Goal: Task Accomplishment & Management: Complete application form

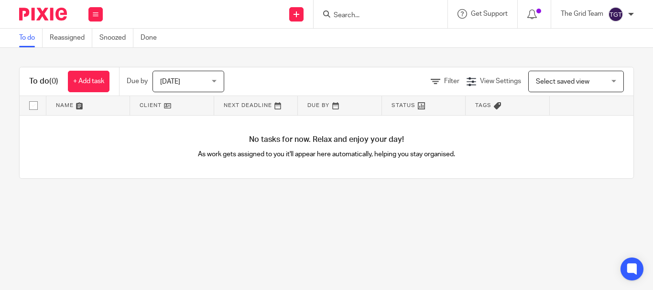
click at [225, 198] on div "To do (0) + Add task Due by Today Today Today Tomorrow This week Next week This…" at bounding box center [326, 123] width 653 height 150
click at [88, 82] on link "+ Add task" at bounding box center [89, 82] width 42 height 22
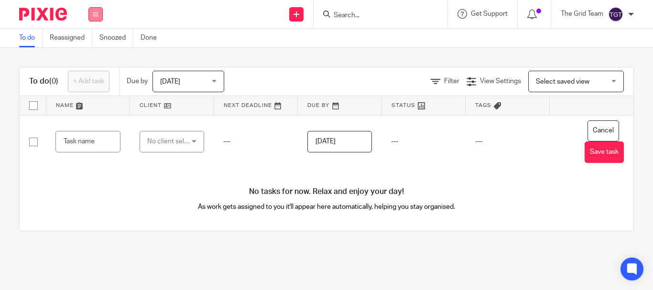
click at [96, 20] on button at bounding box center [95, 14] width 14 height 14
click at [96, 69] on link "Clients" at bounding box center [93, 72] width 21 height 7
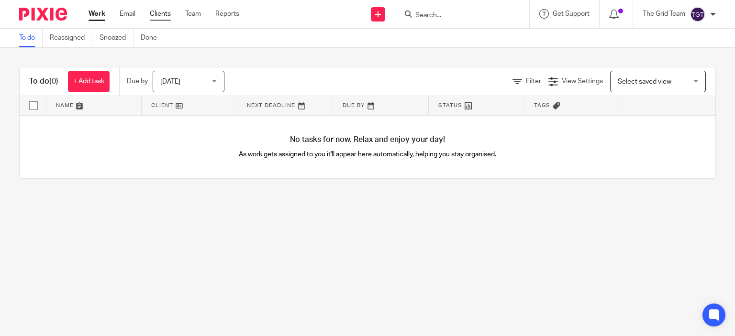
click at [165, 15] on link "Clients" at bounding box center [160, 14] width 21 height 10
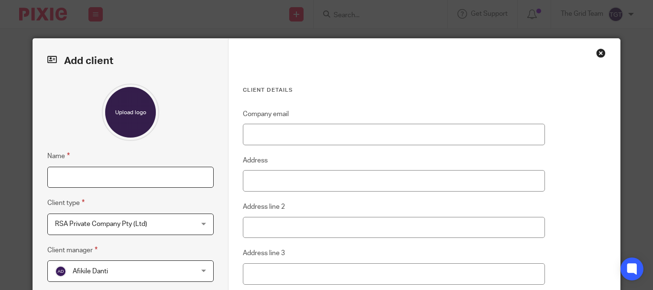
drag, startPoint x: 78, startPoint y: 176, endPoint x: 86, endPoint y: 173, distance: 7.6
click at [78, 176] on input "Name" at bounding box center [130, 178] width 166 height 22
type input "ERG Industrial Ireland - GUK2508"
click at [85, 226] on span "RSA Private Company Pty (Ltd)" at bounding box center [101, 224] width 92 height 7
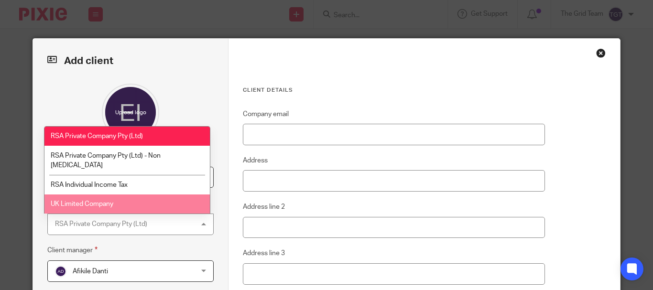
click at [89, 201] on span "UK Limited Company" at bounding box center [82, 204] width 63 height 7
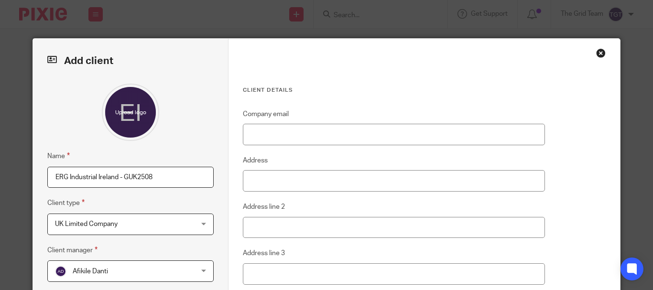
scroll to position [48, 0]
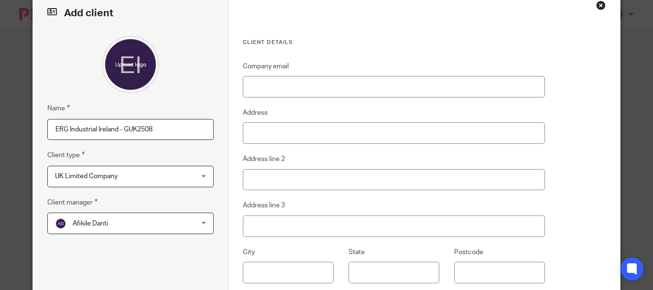
click at [105, 221] on span "Afikile Danti" at bounding box center [118, 223] width 127 height 20
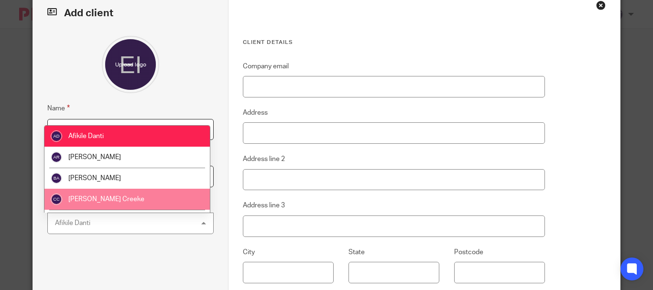
click at [108, 202] on span "Candice Creeke" at bounding box center [106, 199] width 76 height 7
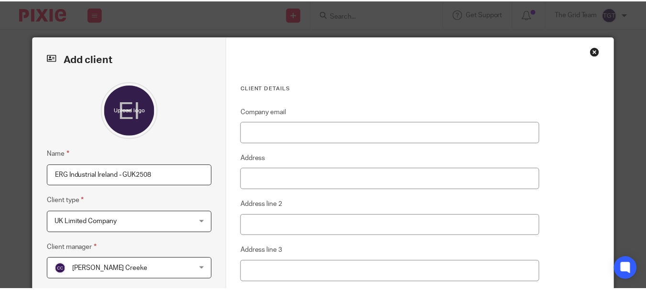
scroll to position [0, 0]
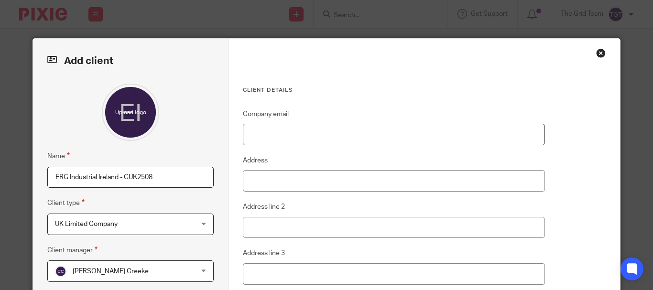
click at [266, 135] on input "Company email" at bounding box center [394, 135] width 302 height 22
click at [252, 133] on input "Company email" at bounding box center [394, 135] width 302 height 22
paste input "eugene@ergindustrial.com"
type input "[PERSON_NAME][EMAIL_ADDRESS][DOMAIN_NAME]"
click at [257, 181] on input "Address" at bounding box center [394, 181] width 302 height 22
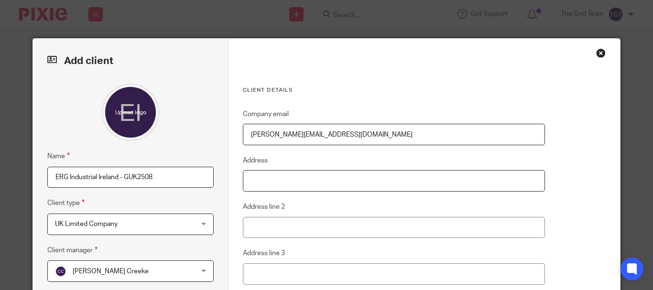
click at [262, 182] on input "Address" at bounding box center [394, 181] width 302 height 22
type input "3rd Floor"
type input "40 Mespil Road"
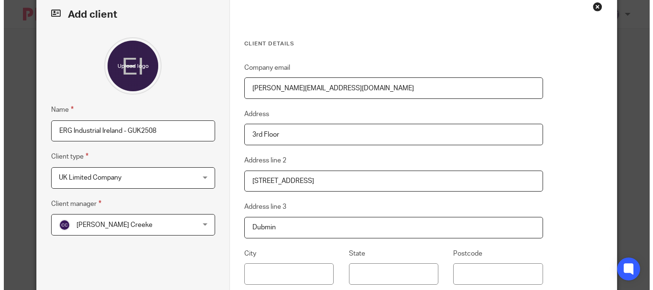
scroll to position [143, 0]
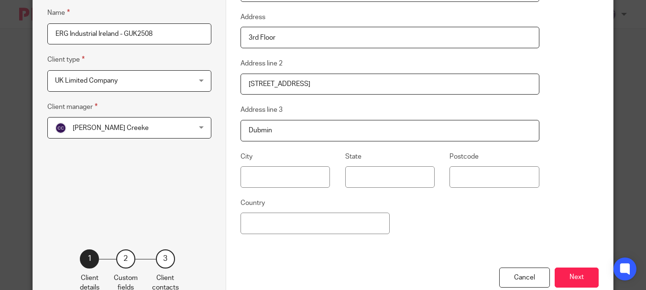
type input "Dubmin"
click at [281, 176] on input "text" at bounding box center [285, 177] width 89 height 22
type input "Dublin"
type input "United Kingdom"
click at [488, 177] on input "Postcode" at bounding box center [499, 177] width 91 height 22
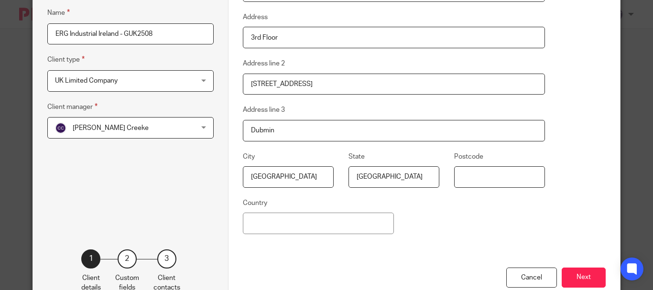
paste input "D04 C2N4"
type input "D04 C2N4"
click at [272, 223] on input "Country" at bounding box center [318, 224] width 151 height 22
type input "Ireland"
click at [591, 275] on button "Next" at bounding box center [584, 278] width 44 height 21
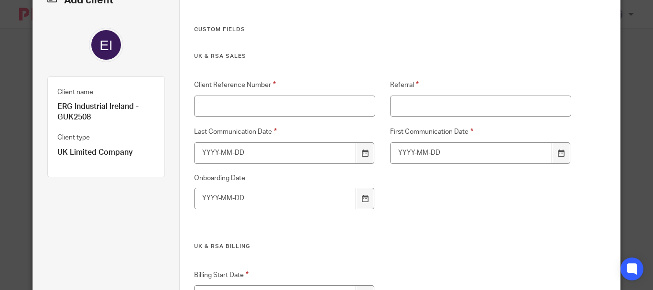
scroll to position [0, 0]
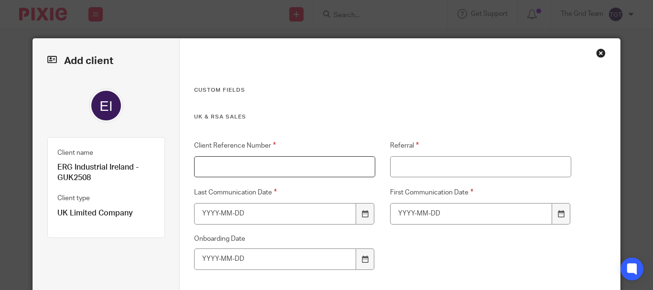
click at [204, 168] on input "Client Reference Number" at bounding box center [284, 167] width 181 height 22
type input "GUK2508"
click at [426, 164] on input "Referral" at bounding box center [480, 167] width 181 height 22
type input "Matt Comins"
click at [362, 214] on icon at bounding box center [365, 213] width 7 height 7
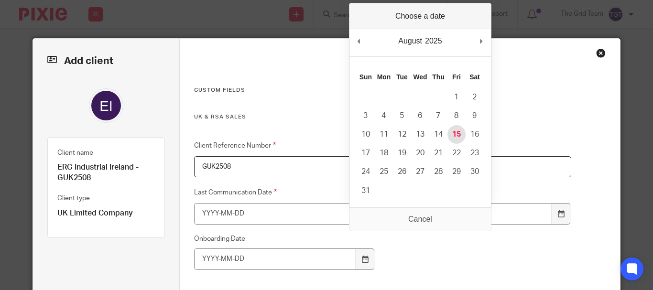
type input "2025-08-15"
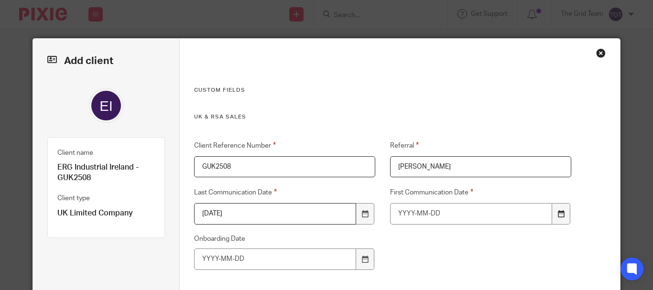
click at [559, 216] on icon at bounding box center [561, 213] width 7 height 7
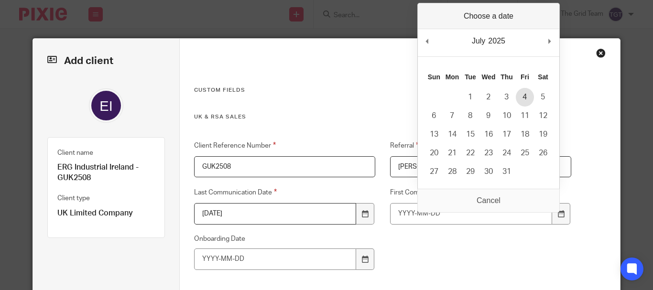
type input "2025-07-04"
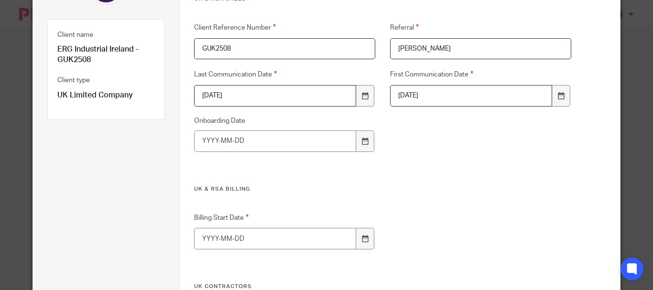
scroll to position [143, 0]
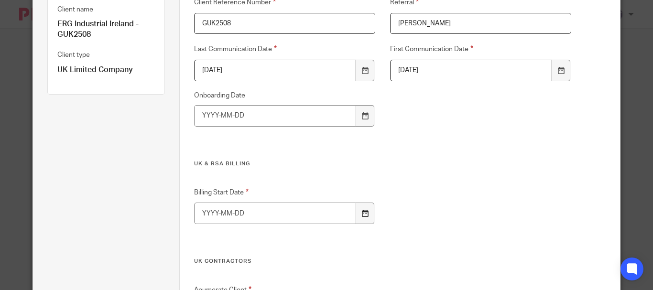
click at [362, 215] on icon at bounding box center [365, 213] width 7 height 7
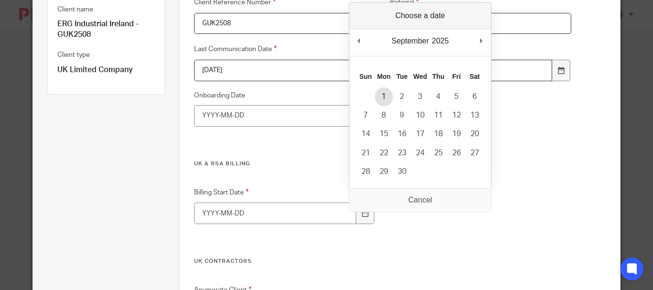
type input "2025-09-01"
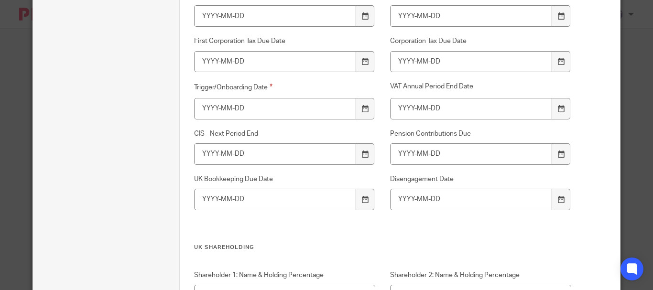
scroll to position [1483, 0]
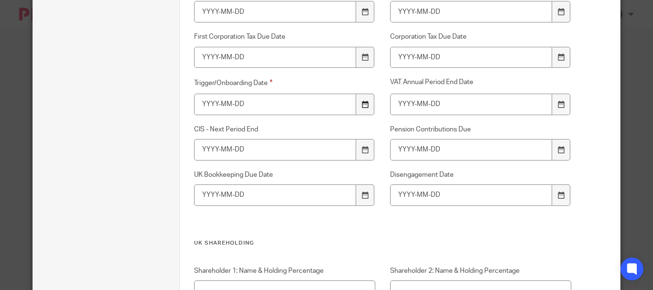
click at [364, 109] on div at bounding box center [365, 105] width 18 height 22
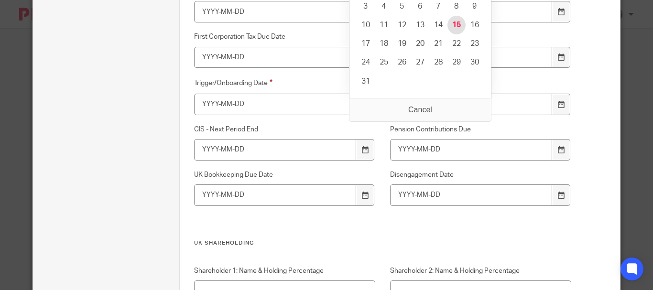
type input "2025-08-15"
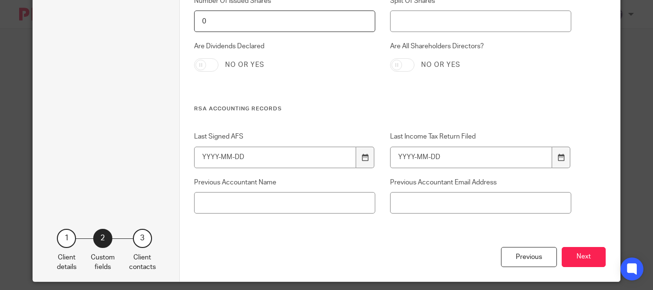
scroll to position [3323, 0]
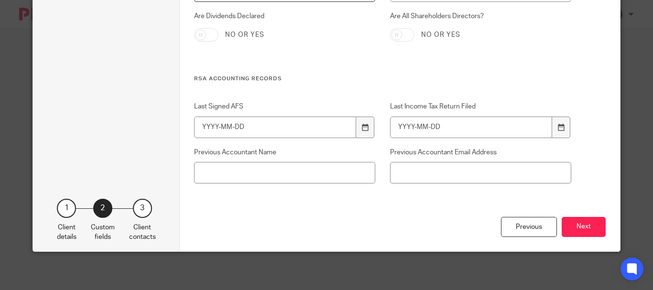
click at [576, 226] on button "Next" at bounding box center [584, 227] width 44 height 21
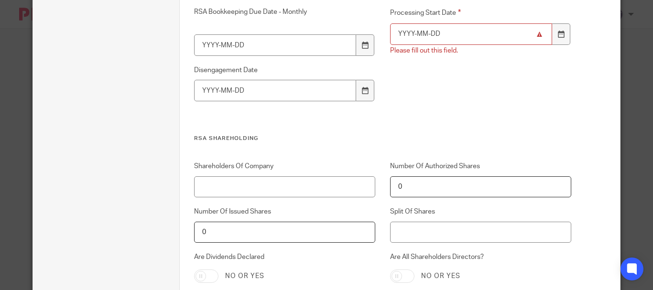
scroll to position [3084, 0]
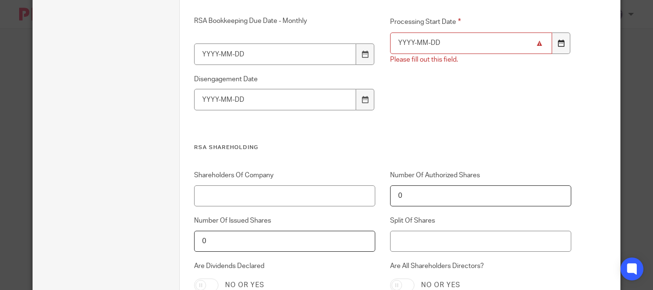
click at [558, 44] on icon at bounding box center [561, 43] width 7 height 7
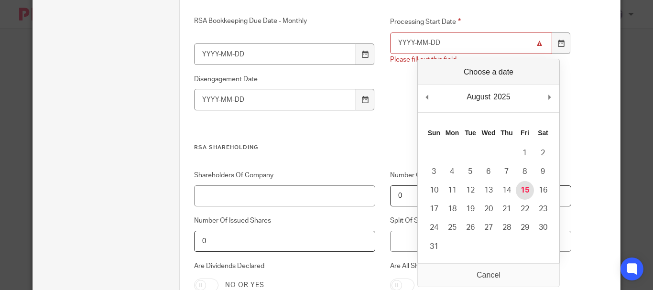
type input "2025-08-15"
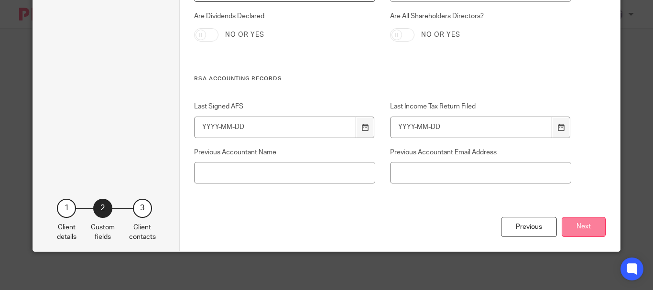
click at [578, 228] on button "Next" at bounding box center [584, 227] width 44 height 21
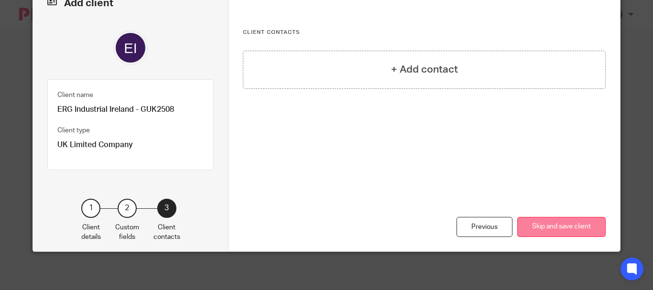
scroll to position [58, 0]
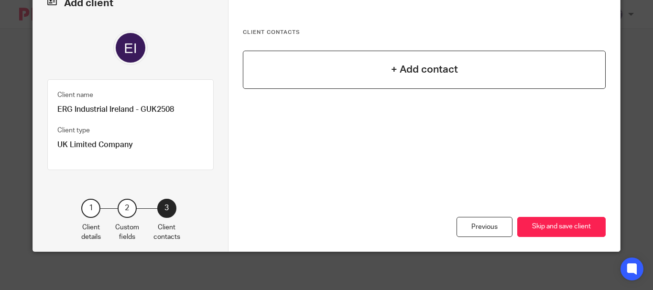
click at [415, 68] on h4 "+ Add contact" at bounding box center [424, 69] width 67 height 15
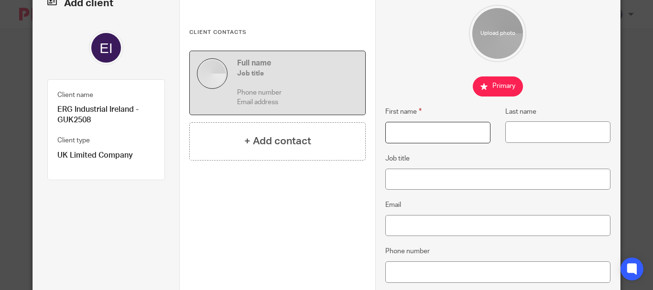
drag, startPoint x: 409, startPoint y: 135, endPoint x: 416, endPoint y: 135, distance: 6.7
click at [409, 135] on input "First name" at bounding box center [438, 133] width 105 height 22
type input "Eugene"
type input "Preis"
type input "Director"
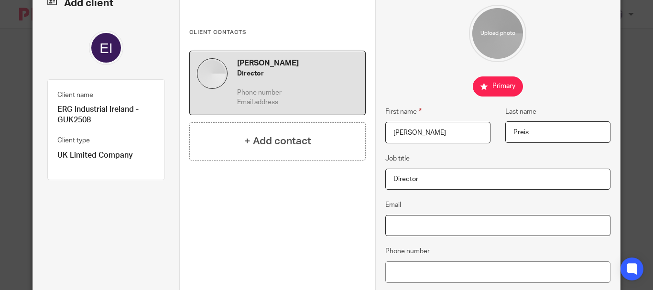
click at [438, 229] on input "Email" at bounding box center [498, 226] width 225 height 22
paste input "D04 C2N4"
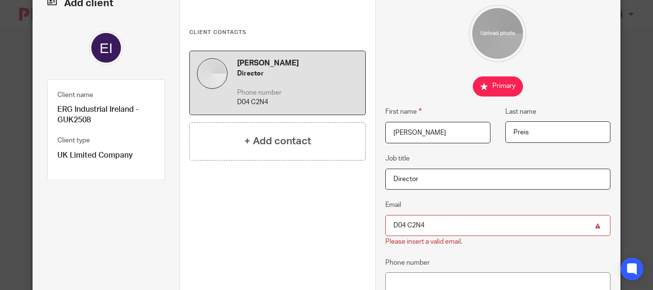
click at [442, 225] on input "D04 C2N4" at bounding box center [498, 226] width 225 height 22
drag, startPoint x: 440, startPoint y: 227, endPoint x: 391, endPoint y: 226, distance: 49.3
click at [391, 226] on input "D04 C2N4" at bounding box center [498, 226] width 225 height 22
paste input "eugene@ergindustrial.com"
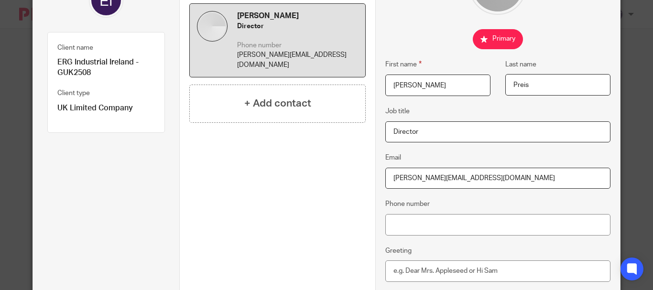
scroll to position [106, 0]
type input "eugene@ergindustrial.com"
drag, startPoint x: 396, startPoint y: 225, endPoint x: 187, endPoint y: 214, distance: 209.3
click at [396, 225] on input "Phone number" at bounding box center [498, 225] width 225 height 22
click at [394, 224] on input "Phone number" at bounding box center [498, 225] width 225 height 22
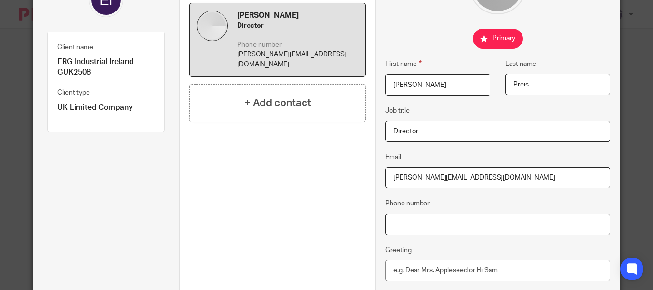
paste input "+27 72 226 7759"
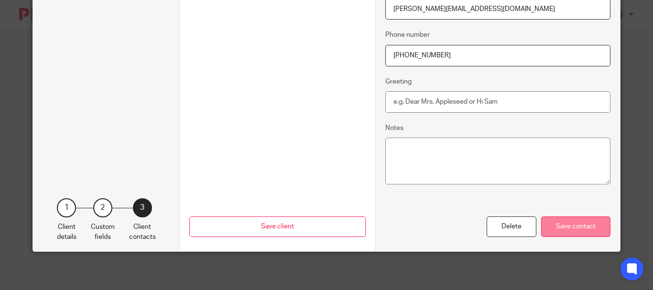
type input "+27 72 226 7759"
click at [566, 228] on div "Save contact" at bounding box center [575, 227] width 69 height 21
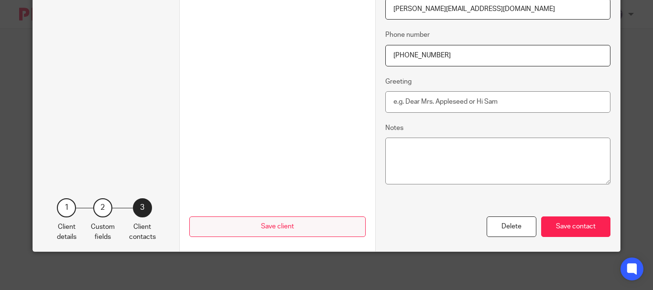
scroll to position [58, 0]
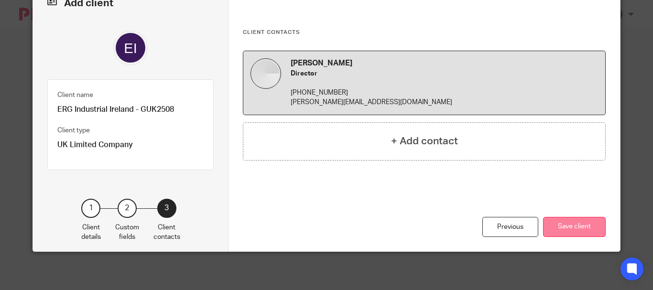
click at [572, 224] on button "Save client" at bounding box center [574, 227] width 63 height 21
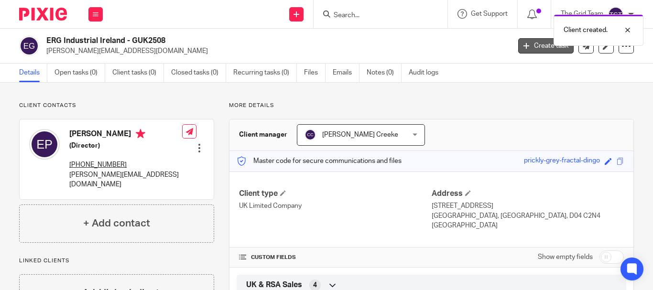
click at [539, 46] on link "Create task" at bounding box center [545, 45] width 55 height 15
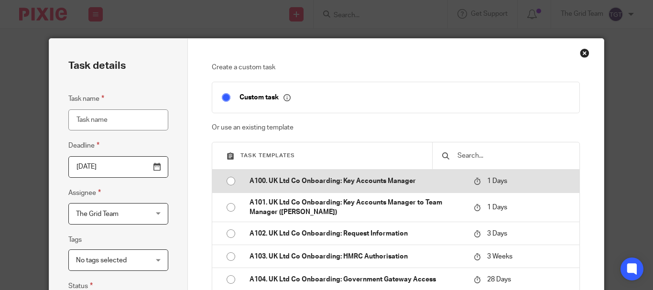
click at [272, 181] on p "A100. UK Ltd Co Onboarding: Key Accounts Manager" at bounding box center [357, 181] width 215 height 10
type input "2025-08-16"
type input "A100. UK Ltd Co Onboarding: Key Accounts Manager"
checkbox input "false"
radio input "true"
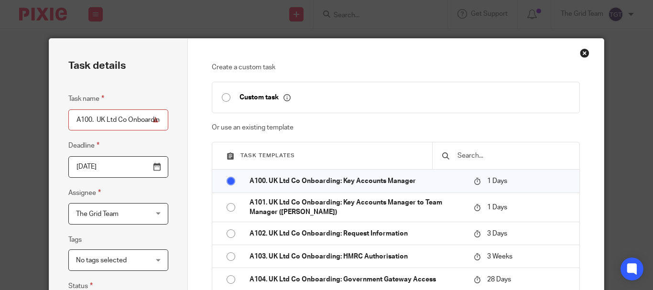
click at [107, 212] on span "The Grid Team" at bounding box center [97, 214] width 43 height 7
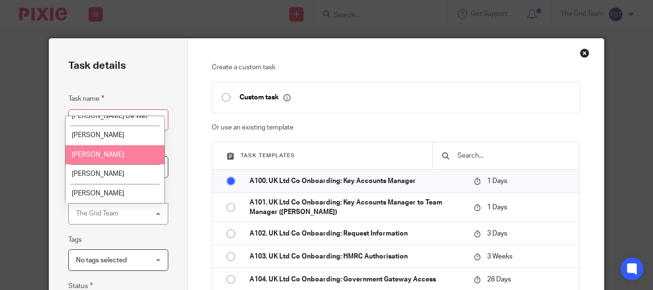
scroll to position [143, 0]
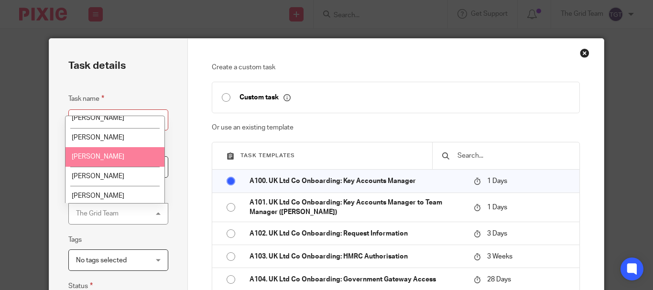
click at [109, 156] on span "[PERSON_NAME]" at bounding box center [98, 157] width 53 height 7
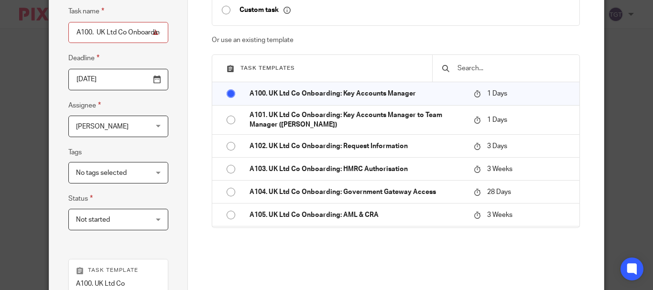
scroll to position [96, 0]
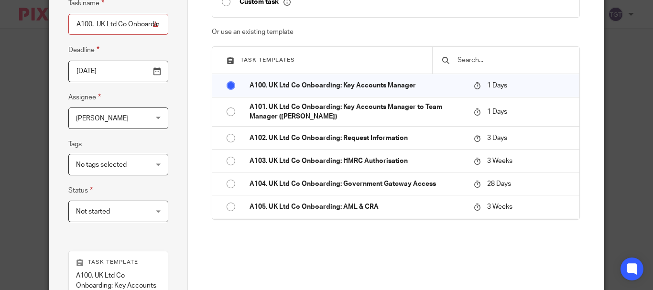
click at [113, 211] on span "Not started" at bounding box center [112, 211] width 73 height 20
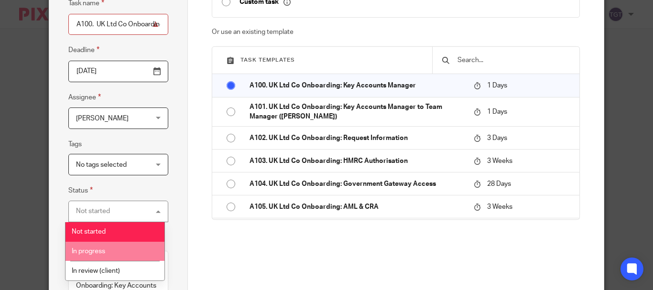
click at [90, 250] on span "In progress" at bounding box center [88, 251] width 33 height 7
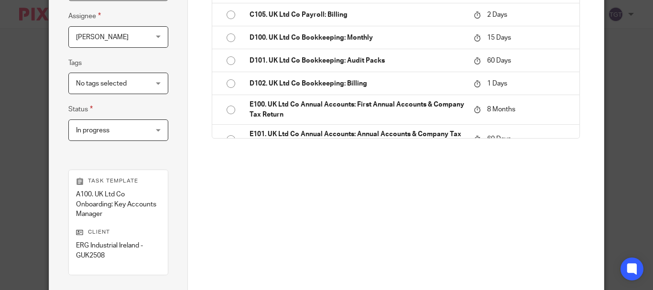
scroll to position [304, 0]
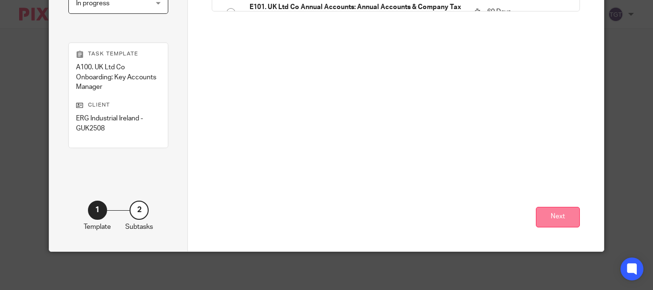
click at [556, 217] on button "Next" at bounding box center [558, 217] width 44 height 21
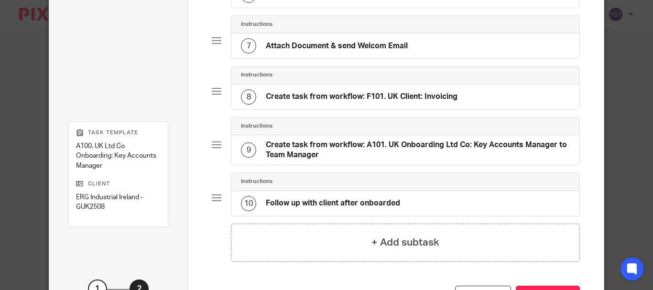
scroll to position [455, 0]
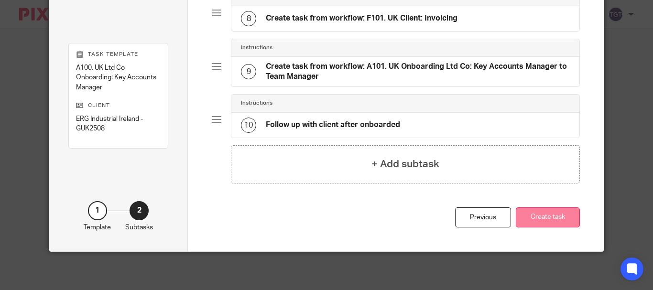
click at [548, 218] on button "Create task" at bounding box center [548, 218] width 64 height 21
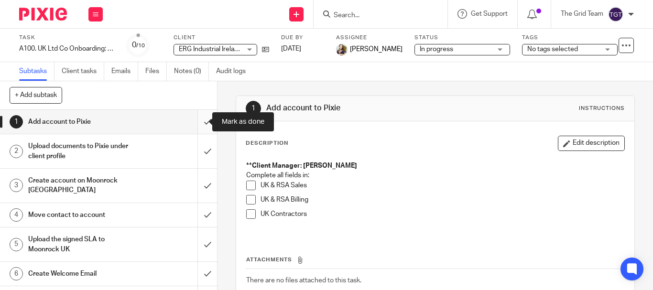
click at [199, 121] on input "submit" at bounding box center [108, 122] width 217 height 24
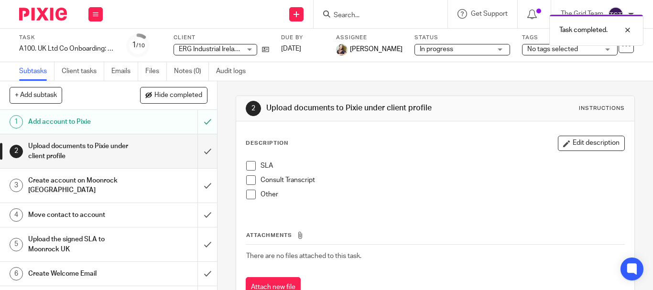
click at [247, 165] on span at bounding box center [251, 166] width 10 height 10
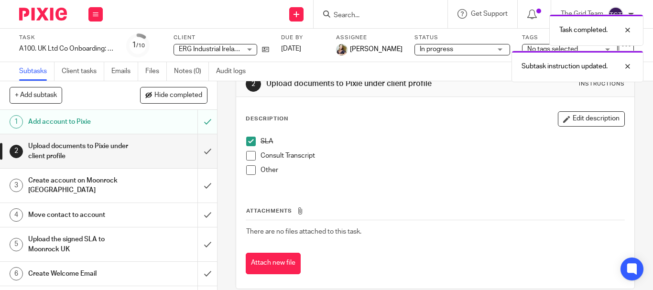
scroll to position [38, 0]
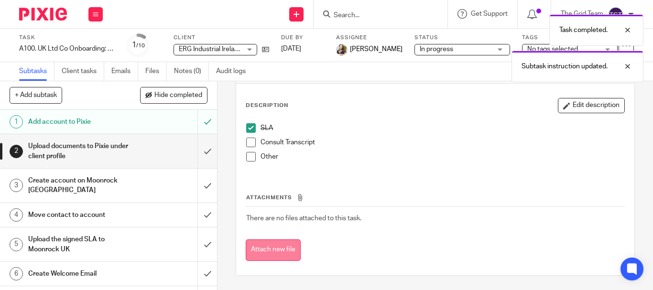
click at [273, 252] on button "Attach new file" at bounding box center [273, 251] width 55 height 22
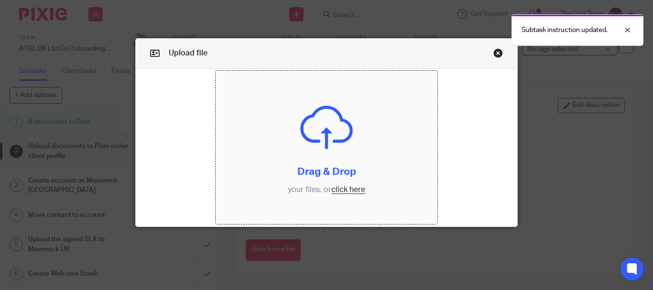
click at [347, 191] on input "file" at bounding box center [327, 147] width 222 height 153
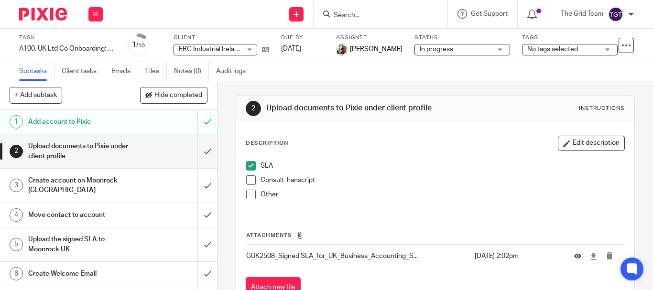
scroll to position [38, 0]
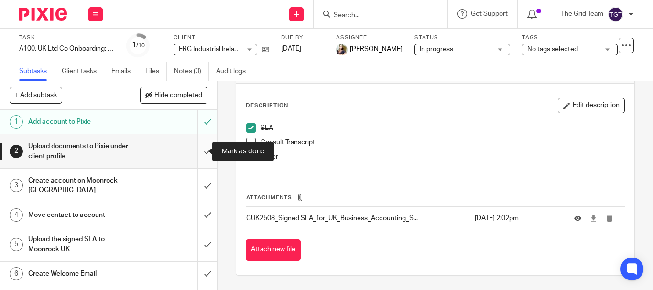
click at [195, 150] on input "submit" at bounding box center [108, 151] width 217 height 34
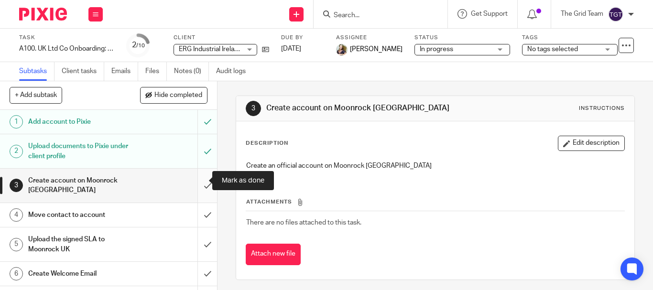
click at [199, 182] on input "submit" at bounding box center [108, 186] width 217 height 34
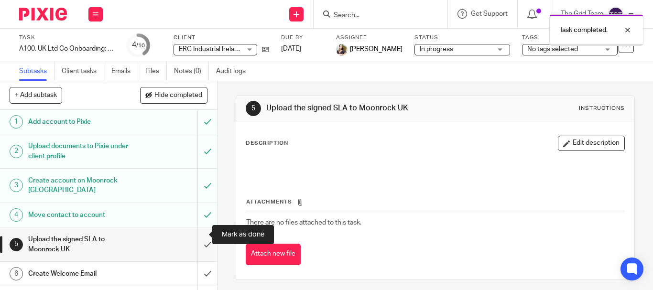
click at [202, 230] on input "submit" at bounding box center [108, 245] width 217 height 34
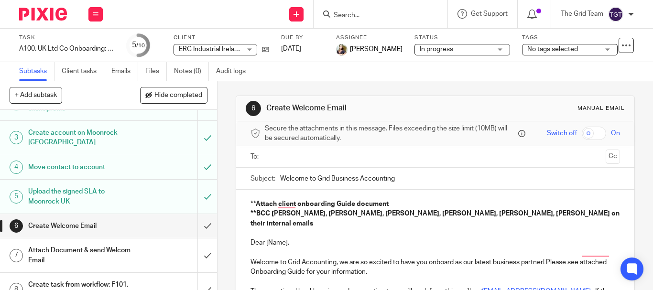
drag, startPoint x: 398, startPoint y: 179, endPoint x: 281, endPoint y: 180, distance: 117.2
click at [281, 180] on input "Welcome to Grid Business Accounting" at bounding box center [450, 179] width 340 height 22
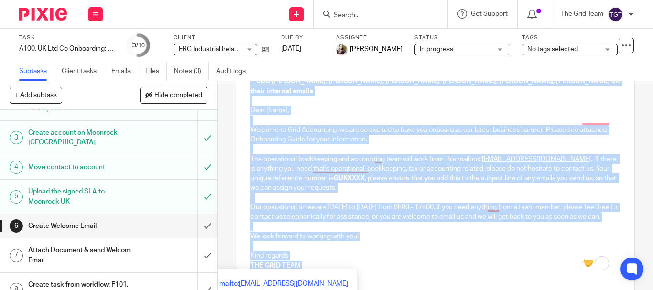
scroll to position [91, 0]
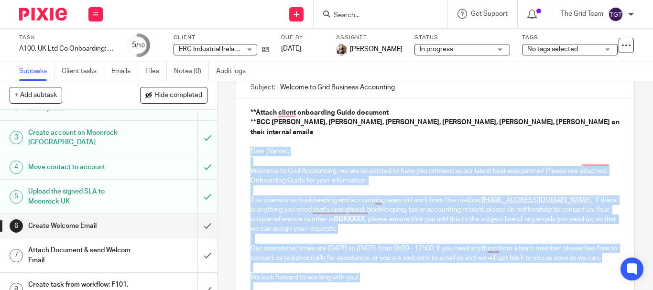
drag, startPoint x: 319, startPoint y: 215, endPoint x: 243, endPoint y: 143, distance: 104.9
click at [243, 143] on div "**Attach client onboarding Guide document **BCC Candice, Cassandra, Kyle M, Kyl…" at bounding box center [435, 209] width 398 height 220
copy div "Dear [Name], Welcome to Grid Accounting, we are so excited to have you onboard …"
click at [200, 214] on input "submit" at bounding box center [108, 226] width 217 height 24
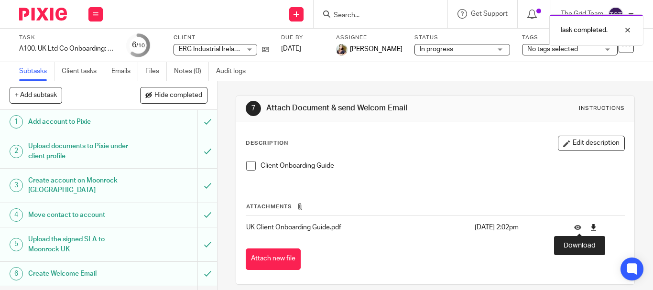
click at [590, 228] on icon at bounding box center [593, 227] width 7 height 7
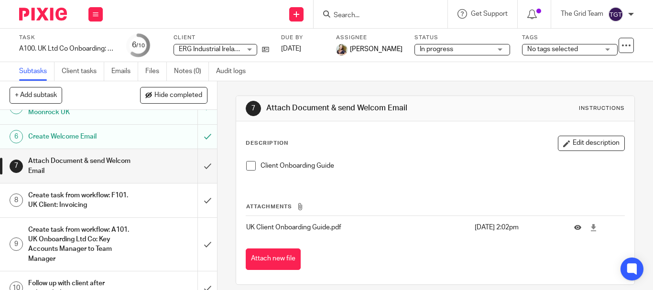
scroll to position [143, 0]
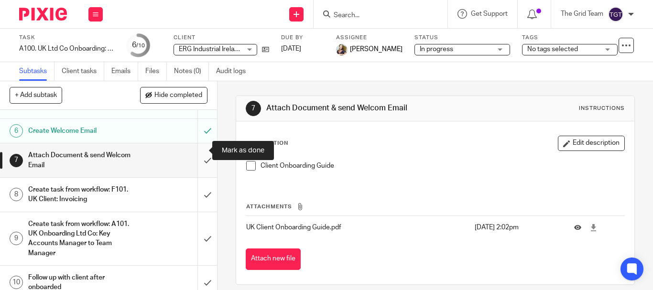
click at [197, 151] on input "submit" at bounding box center [108, 160] width 217 height 34
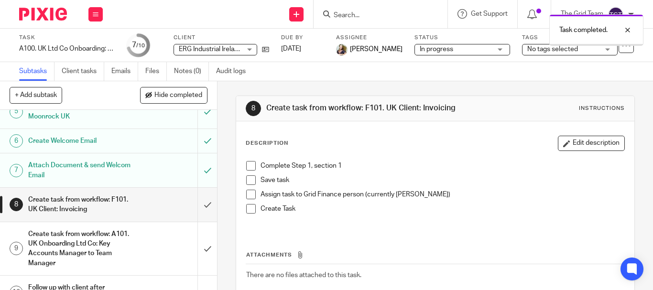
scroll to position [143, 0]
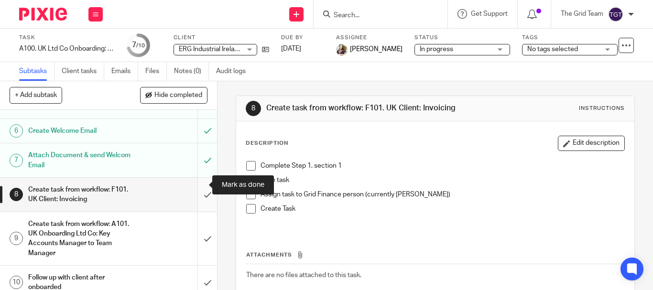
click at [196, 186] on input "submit" at bounding box center [108, 195] width 217 height 34
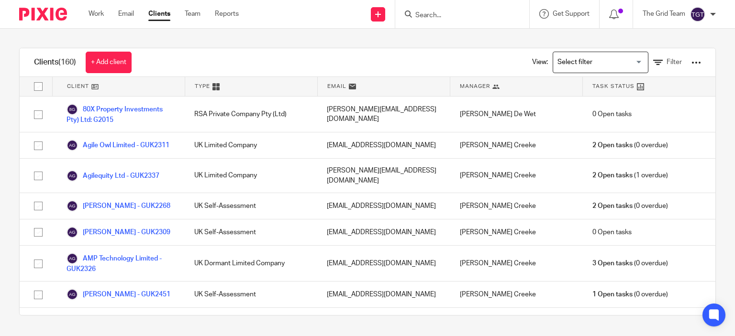
click at [435, 12] on input "Search" at bounding box center [457, 15] width 86 height 9
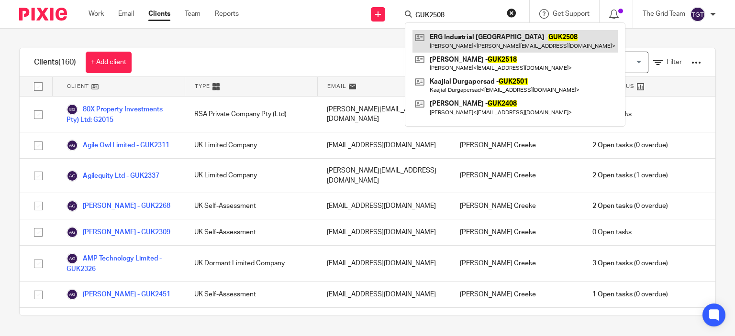
type input "GUK2508"
click at [484, 39] on link at bounding box center [514, 41] width 205 height 22
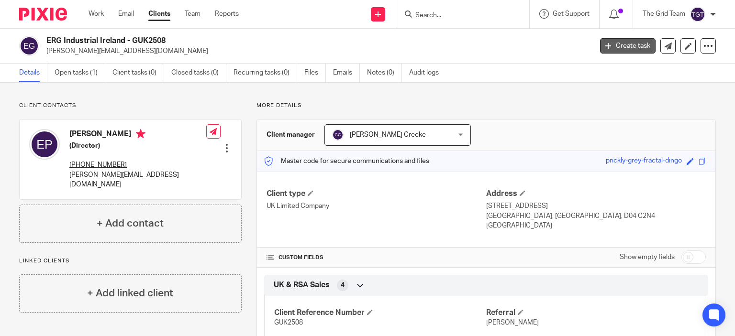
click at [624, 50] on link "Create task" at bounding box center [627, 45] width 55 height 15
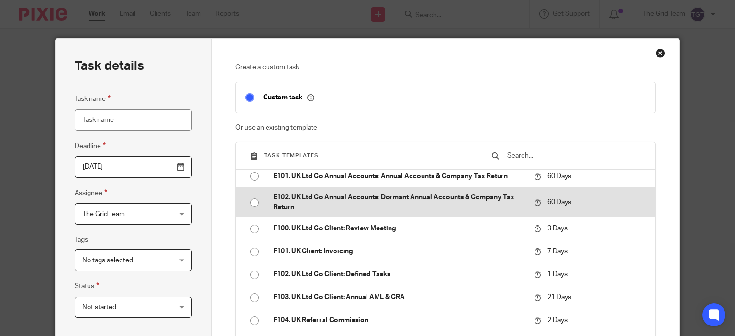
scroll to position [622, 0]
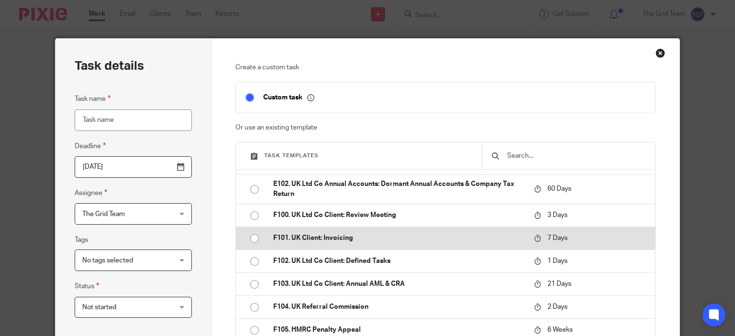
click at [304, 243] on p "F101. UK Client: Invoicing" at bounding box center [398, 238] width 251 height 10
type input "[DATE]"
type input "F101. UK Client: Invoicing"
checkbox input "false"
radio input "true"
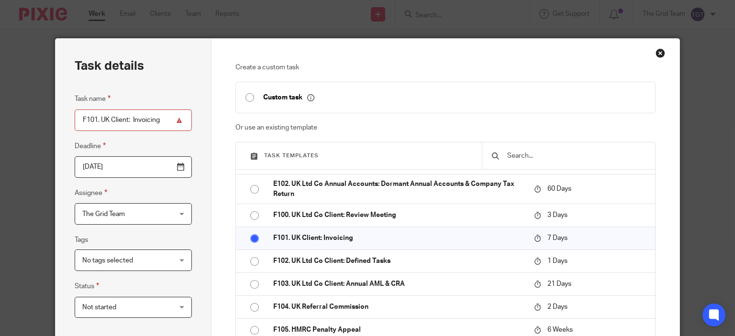
click at [106, 213] on span "The Grid Team" at bounding box center [103, 214] width 43 height 7
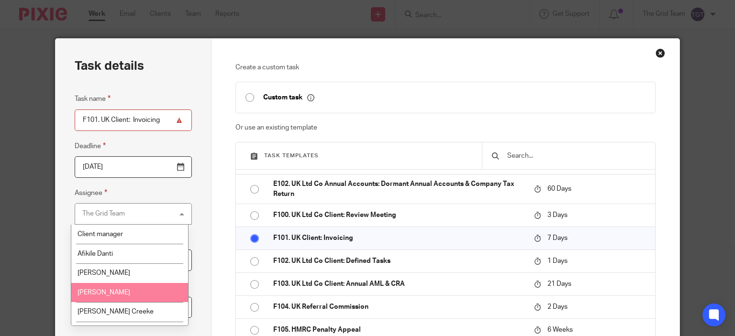
scroll to position [48, 0]
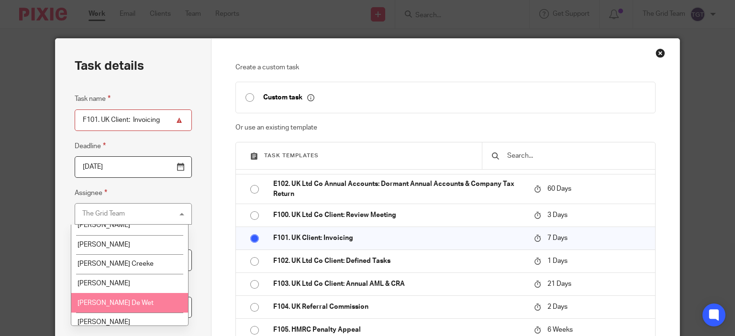
click at [113, 303] on span "[PERSON_NAME] De Wet" at bounding box center [115, 303] width 76 height 7
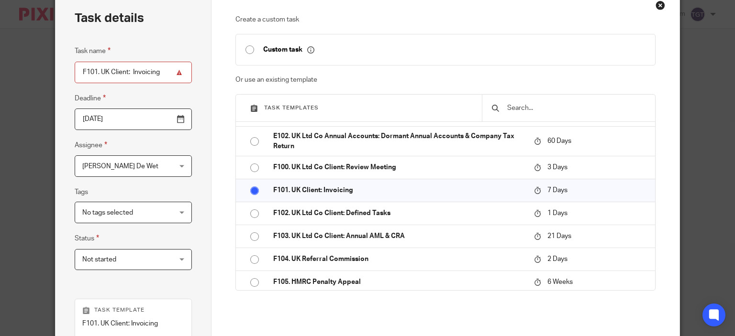
click at [111, 259] on span "Not started" at bounding box center [99, 259] width 34 height 7
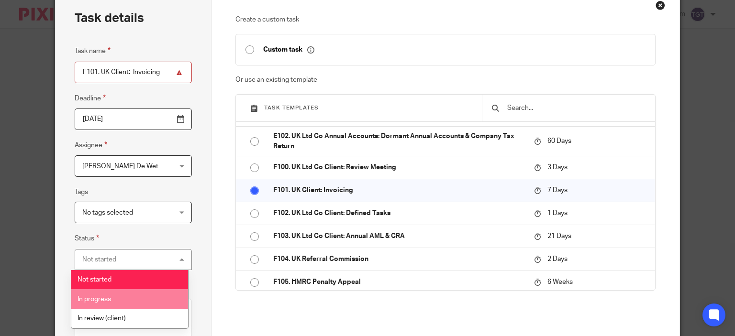
drag, startPoint x: 102, startPoint y: 302, endPoint x: 150, endPoint y: 278, distance: 53.3
click at [102, 301] on span "In progress" at bounding box center [93, 299] width 33 height 7
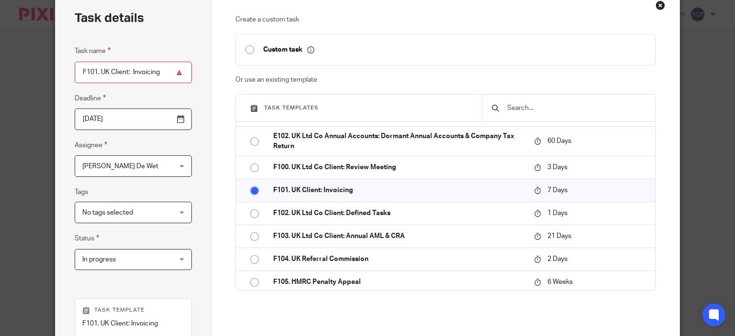
scroll to position [228, 0]
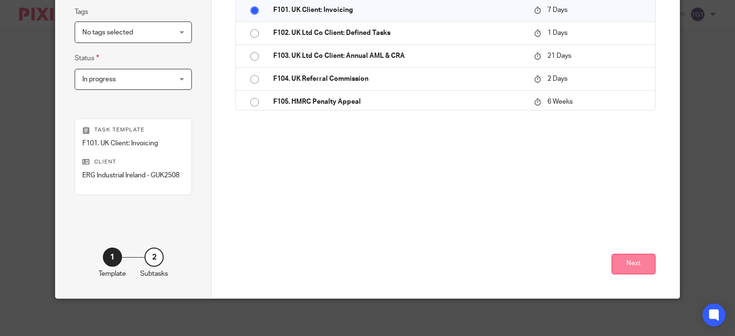
click at [629, 266] on button "Next" at bounding box center [633, 264] width 44 height 21
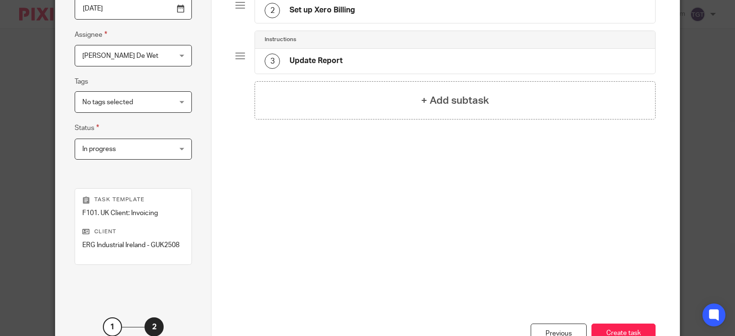
scroll to position [37, 0]
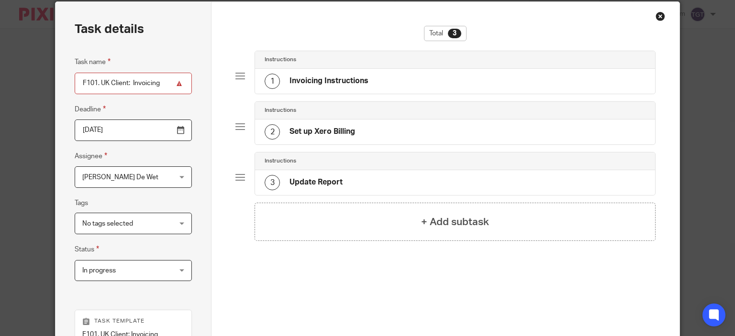
click at [310, 80] on h4 "Invoicing Instructions" at bounding box center [328, 81] width 79 height 10
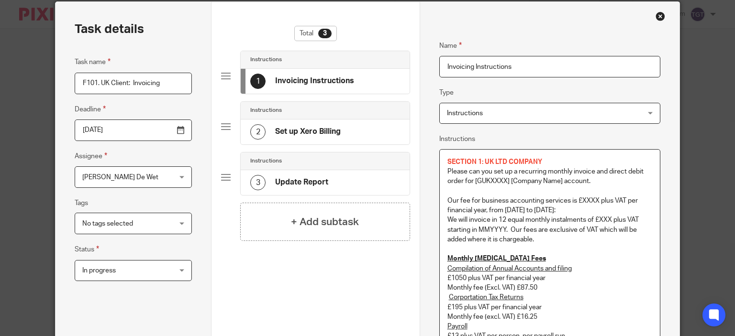
click at [598, 181] on p "Please can you set up a recurring monthly invoice and direct debit order for [G…" at bounding box center [549, 177] width 205 height 20
drag, startPoint x: 560, startPoint y: 181, endPoint x: 471, endPoint y: 183, distance: 89.0
click at [471, 183] on p "Please can you set up a recurring monthly invoice and direct debit order for [G…" at bounding box center [549, 177] width 205 height 20
click at [595, 198] on p "Our fee for business accounting services is £XXXX plus VAT per financial year, …" at bounding box center [549, 206] width 205 height 20
click at [522, 210] on p "Our fee for business accounting services is £1845 plus VAT per financial year, …" at bounding box center [549, 206] width 205 height 20
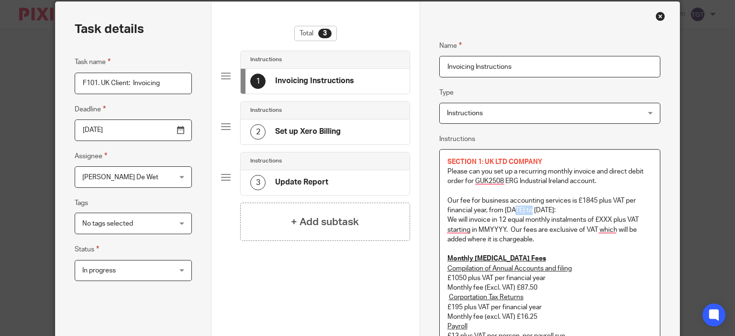
click at [522, 210] on p "Our fee for business accounting services is £1845 plus VAT per financial year, …" at bounding box center [549, 206] width 205 height 20
drag, startPoint x: 604, startPoint y: 208, endPoint x: 581, endPoint y: 211, distance: 23.1
click at [580, 211] on p "Our fee for business accounting services is £1845 plus VAT per financial year, …" at bounding box center [549, 206] width 205 height 20
drag, startPoint x: 606, startPoint y: 209, endPoint x: 572, endPoint y: 212, distance: 35.0
click at [572, 212] on p "Our fee for business accounting services is £1845 plus VAT per financial year, …" at bounding box center [549, 206] width 205 height 20
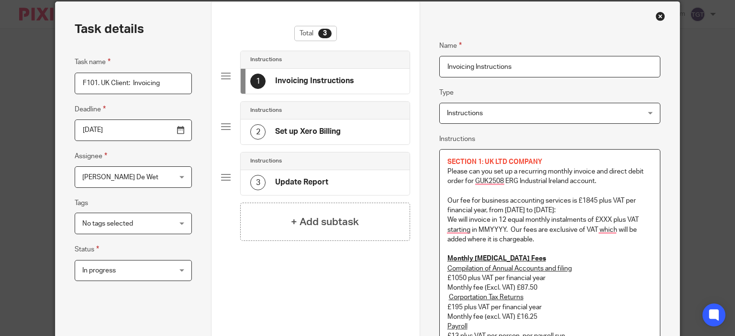
click at [609, 220] on p "We will invoice in 12 equal monthly instalments of £XXX plus VAT starting in MM…" at bounding box center [549, 229] width 205 height 29
click at [484, 227] on p "We will invoice in 12 equal monthly instalments of £153.75 plus VAT starting in…" at bounding box center [549, 229] width 205 height 29
click at [566, 239] on p "We will invoice in 12 equal monthly instalments of £153.75 plus VAT starting in…" at bounding box center [549, 229] width 205 height 29
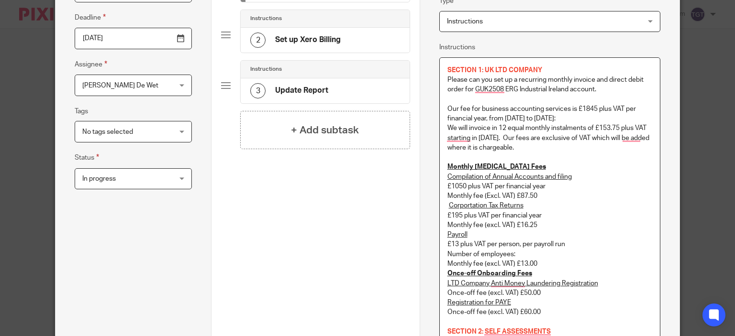
scroll to position [132, 0]
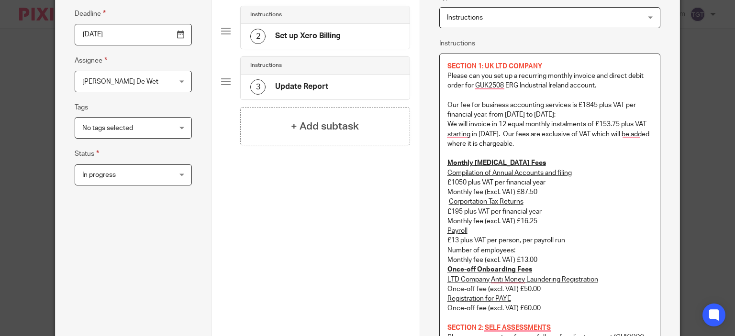
click at [504, 227] on p "Payroll" at bounding box center [549, 231] width 205 height 10
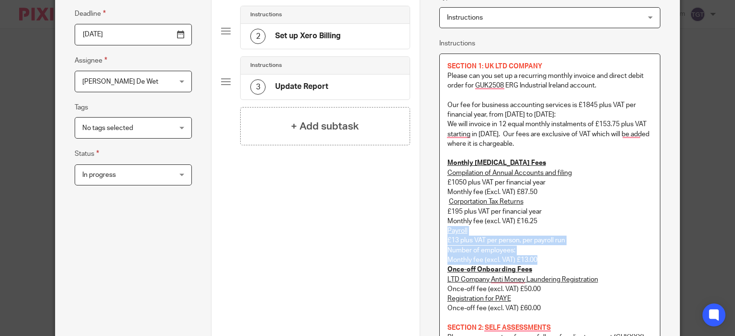
drag, startPoint x: 444, startPoint y: 231, endPoint x: 570, endPoint y: 259, distance: 129.4
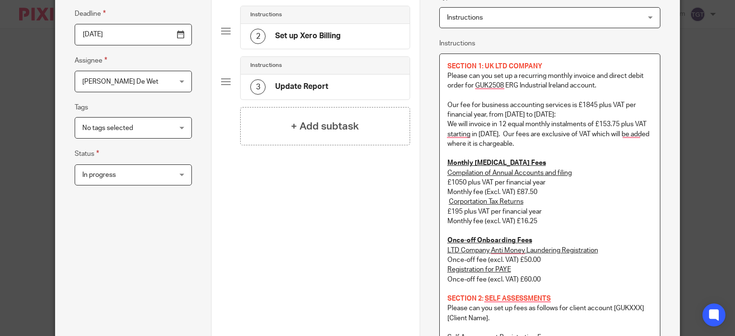
click at [545, 222] on p "Monthly fee (excl. VAT) £16.25" at bounding box center [549, 222] width 205 height 10
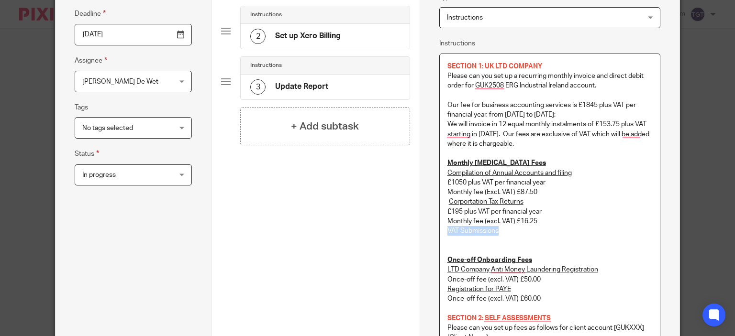
drag, startPoint x: 494, startPoint y: 230, endPoint x: 445, endPoint y: 231, distance: 49.3
click at [447, 231] on p "VAT Submissions" at bounding box center [549, 231] width 205 height 10
click at [448, 231] on p "U" at bounding box center [549, 231] width 205 height 10
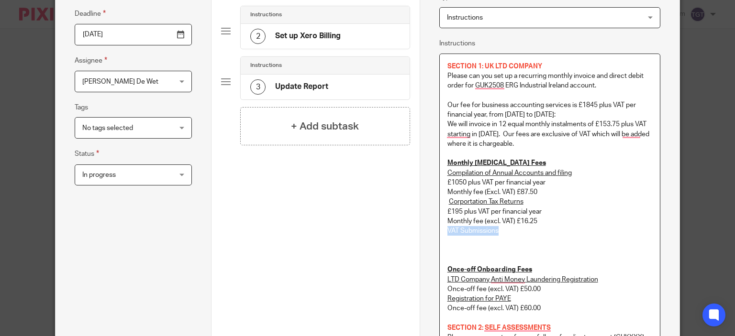
drag, startPoint x: 498, startPoint y: 230, endPoint x: 443, endPoint y: 231, distance: 55.0
click at [447, 231] on p "VAT Submissions" at bounding box center [549, 231] width 205 height 10
click at [452, 244] on p "To enrich screen reader interactions, please activate Accessibility in Grammarl…" at bounding box center [549, 241] width 205 height 10
drag, startPoint x: 445, startPoint y: 230, endPoint x: 503, endPoint y: 230, distance: 57.9
click at [503, 230] on p "VAT Submissions" at bounding box center [549, 231] width 205 height 10
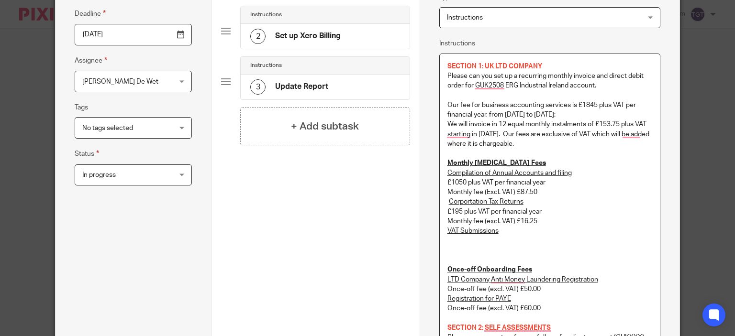
click at [466, 239] on p "To enrich screen reader interactions, please activate Accessibility in Grammarl…" at bounding box center [549, 241] width 205 height 10
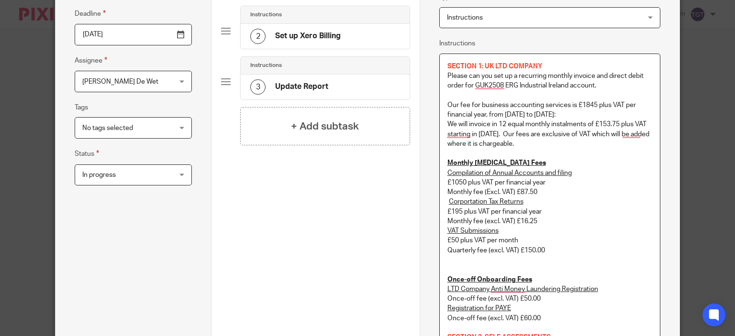
click at [497, 263] on p "To enrich screen reader interactions, please activate Accessibility in Grammarl…" at bounding box center [549, 260] width 205 height 10
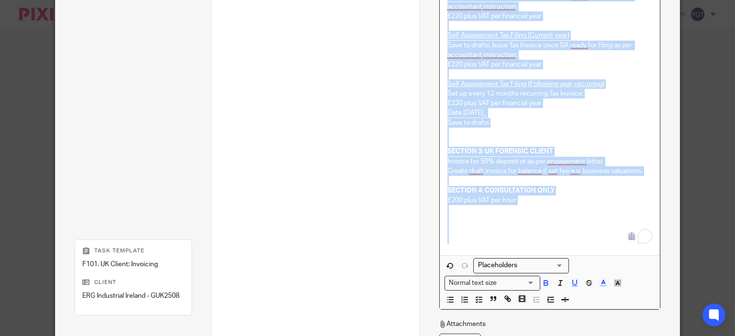
scroll to position [601, 0]
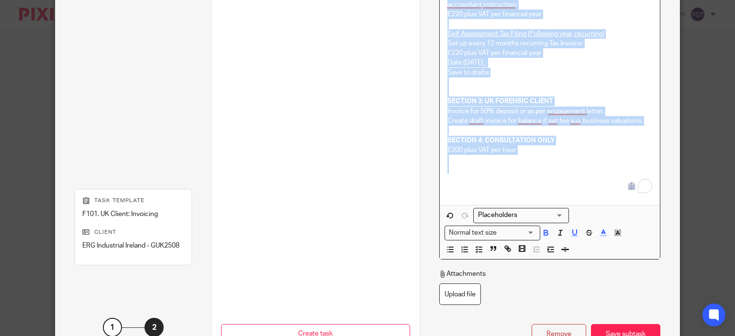
drag, startPoint x: 444, startPoint y: 214, endPoint x: 538, endPoint y: 172, distance: 102.6
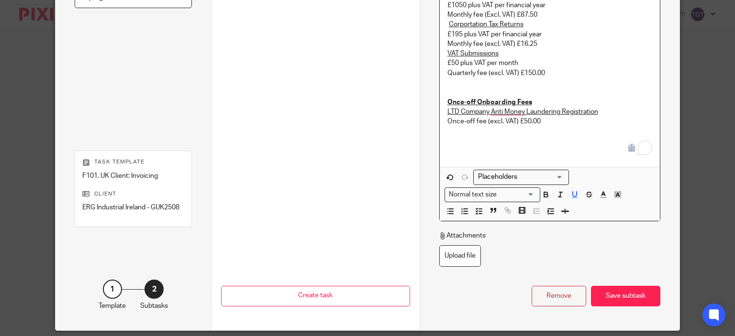
scroll to position [463, 0]
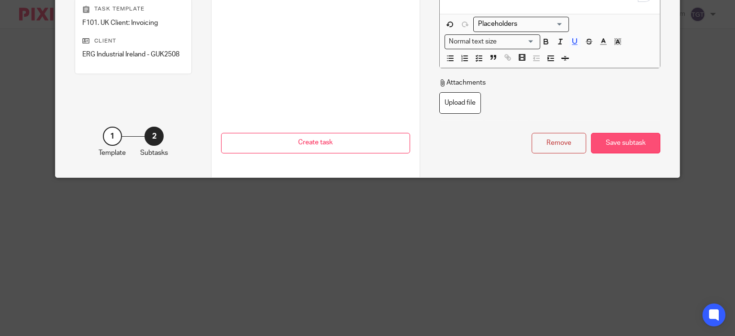
click at [619, 136] on div "Save subtask" at bounding box center [625, 143] width 69 height 21
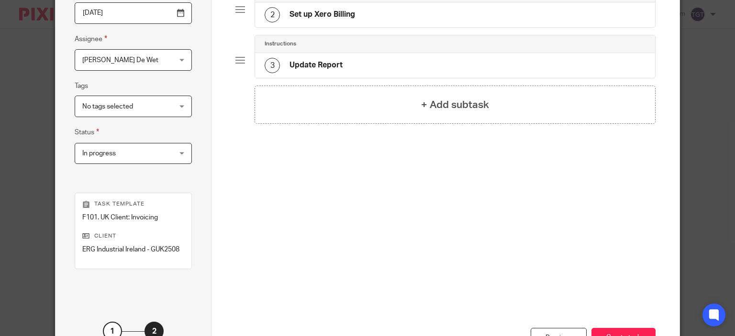
scroll to position [228, 0]
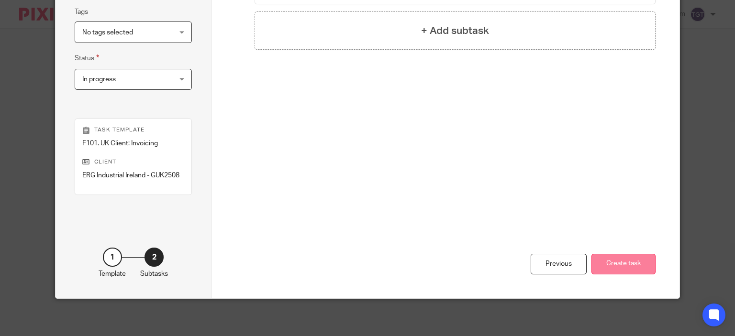
click at [620, 262] on button "Create task" at bounding box center [623, 264] width 64 height 21
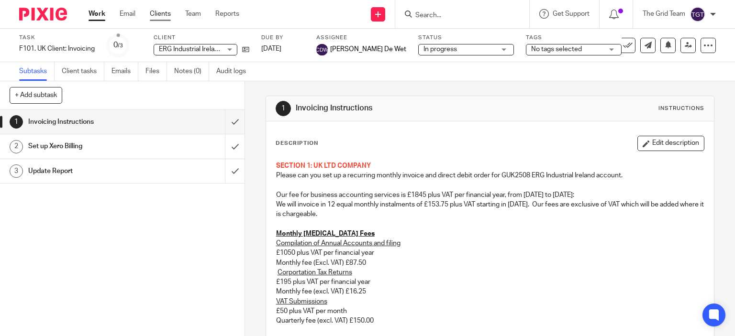
click at [159, 14] on link "Clients" at bounding box center [160, 14] width 21 height 10
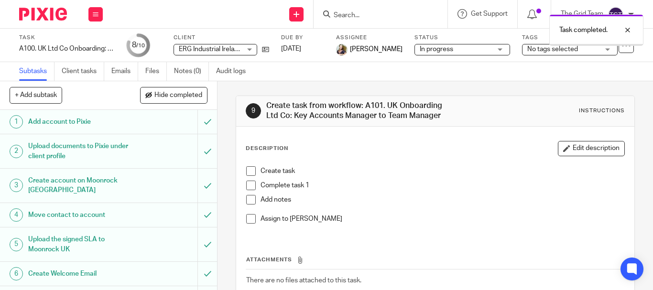
scroll to position [143, 0]
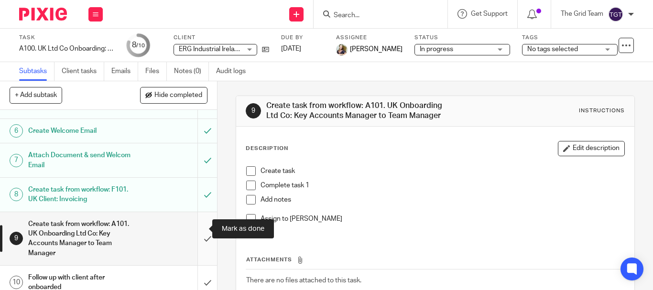
click at [198, 229] on input "submit" at bounding box center [108, 238] width 217 height 53
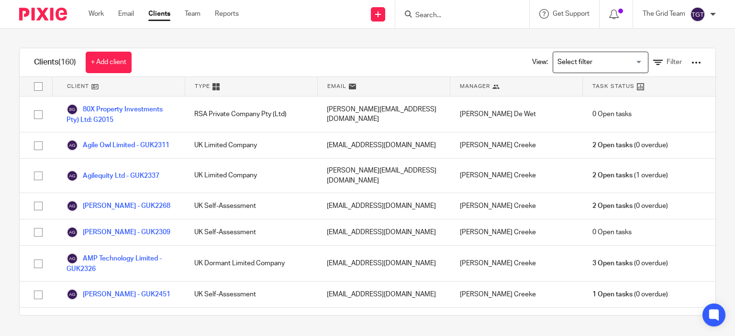
click at [432, 13] on input "Search" at bounding box center [457, 15] width 86 height 9
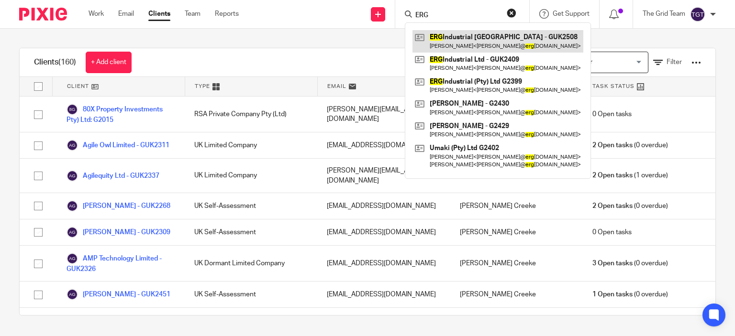
type input "ERG"
click at [449, 38] on link at bounding box center [497, 41] width 171 height 22
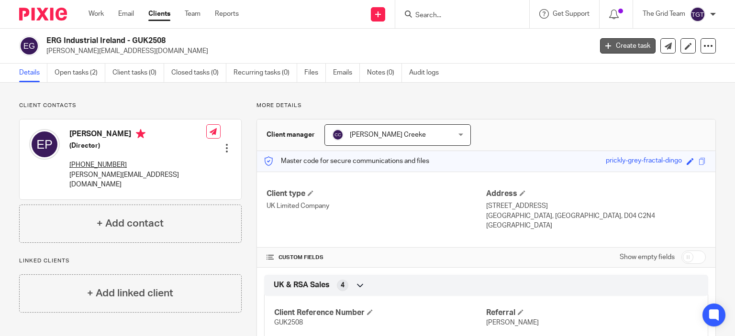
click at [625, 43] on link "Create task" at bounding box center [627, 45] width 55 height 15
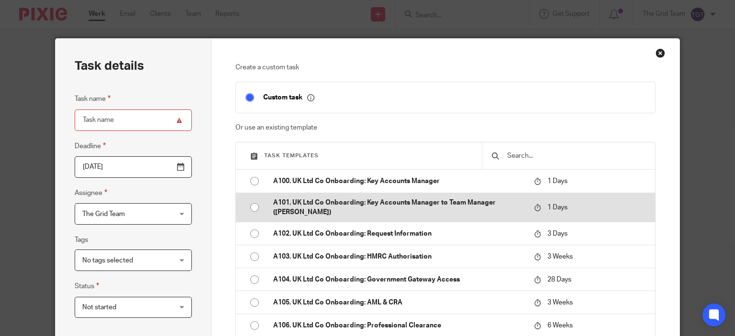
click at [310, 202] on p "A101. UK Ltd Co Onboarding: Key Accounts Manager to Team Manager ([PERSON_NAME])" at bounding box center [398, 208] width 251 height 20
type input "[DATE]"
type input "A101. UK Ltd Co Onboarding: Key Accounts Manager to Team Manager ([PERSON_NAME])"
checkbox input "false"
radio input "true"
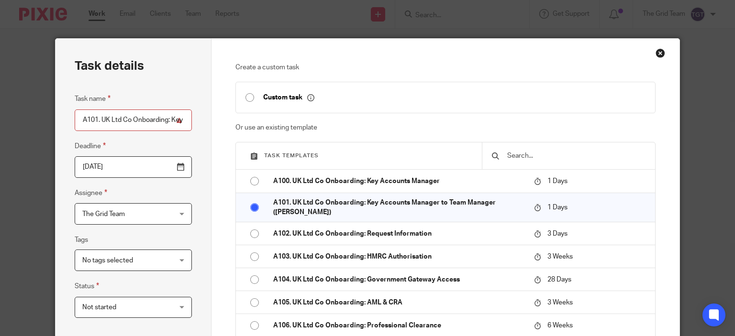
click at [125, 214] on span "The Grid Team" at bounding box center [125, 214] width 87 height 20
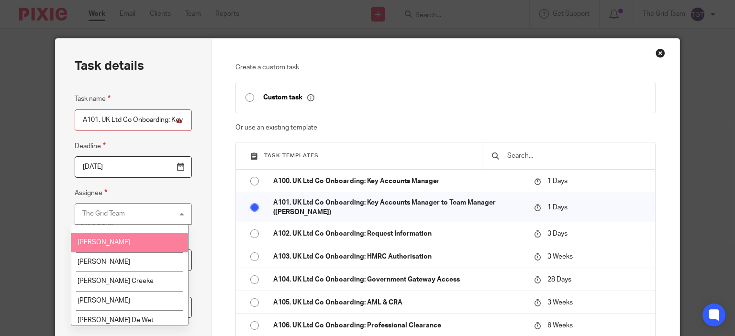
scroll to position [48, 0]
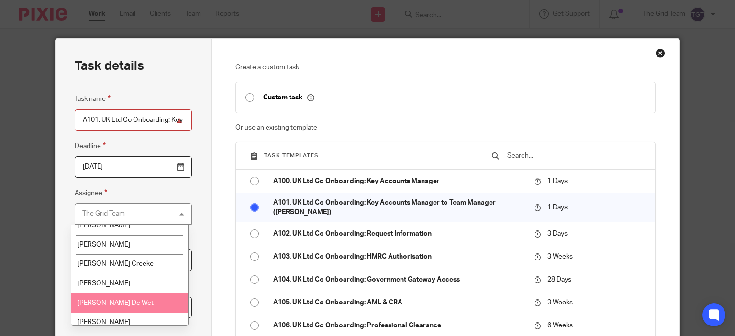
click at [117, 306] on span "Colleen De Wet" at bounding box center [115, 303] width 76 height 7
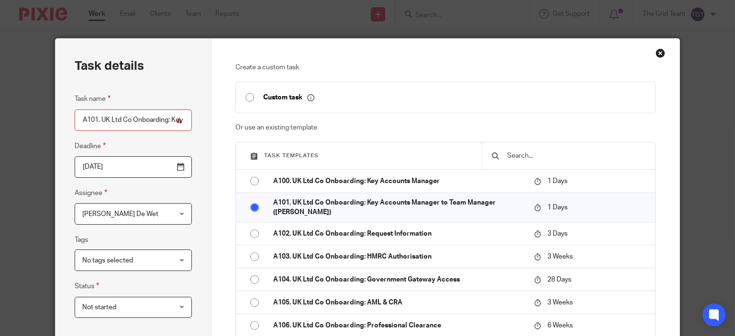
click at [120, 309] on span "Not started" at bounding box center [125, 308] width 87 height 20
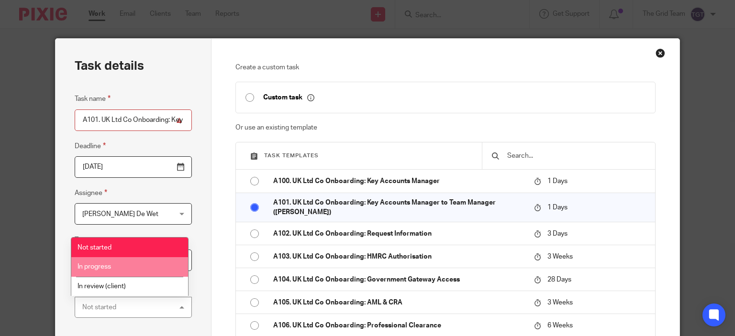
click at [109, 267] on span "In progress" at bounding box center [93, 267] width 33 height 7
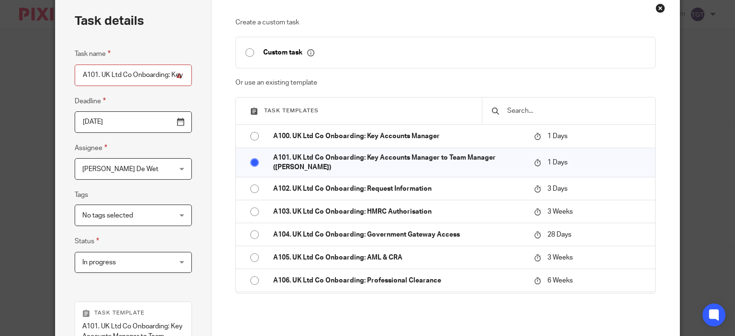
scroll to position [248, 0]
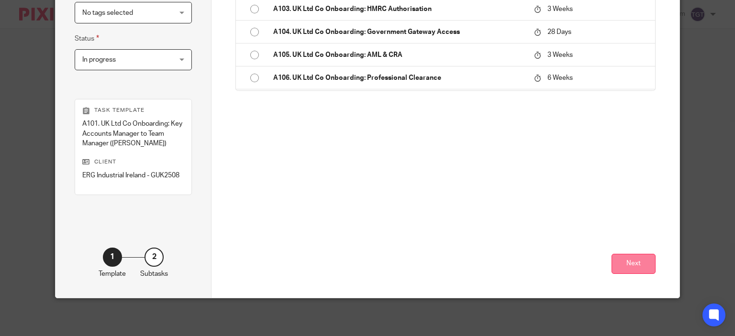
click at [634, 266] on button "Next" at bounding box center [633, 264] width 44 height 21
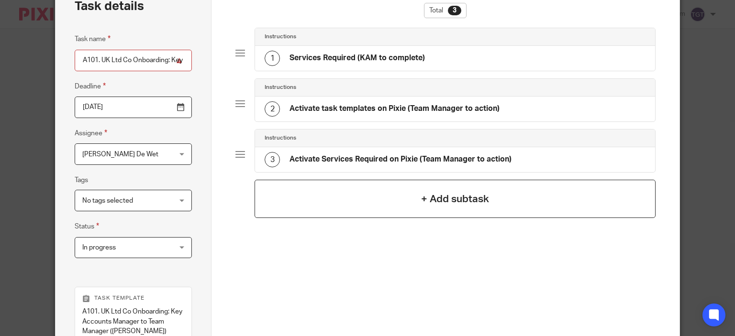
scroll to position [56, 0]
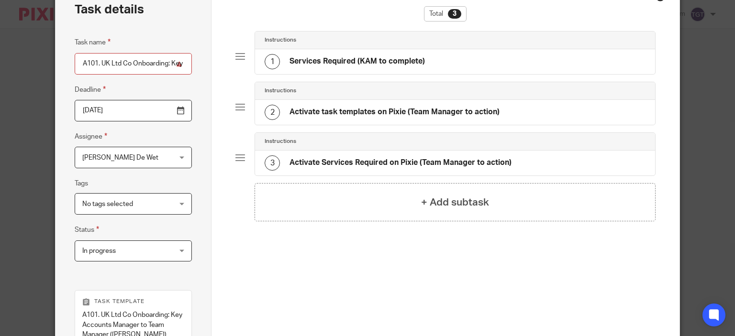
click at [320, 63] on h4 "Services Required (KAM to complete)" at bounding box center [356, 61] width 135 height 10
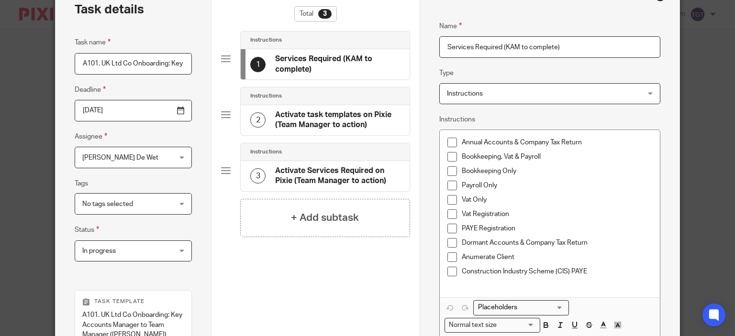
click at [452, 156] on span at bounding box center [452, 157] width 10 height 10
click at [450, 185] on span "To enrich screen reader interactions, please activate Accessibility in Grammarl…" at bounding box center [452, 186] width 10 height 10
click at [451, 214] on span "To enrich screen reader interactions, please activate Accessibility in Grammarl…" at bounding box center [452, 214] width 10 height 10
click at [450, 227] on span "To enrich screen reader interactions, please activate Accessibility in Grammarl…" at bounding box center [452, 229] width 10 height 10
click at [449, 243] on span "To enrich screen reader interactions, please activate Accessibility in Grammarl…" at bounding box center [452, 243] width 10 height 10
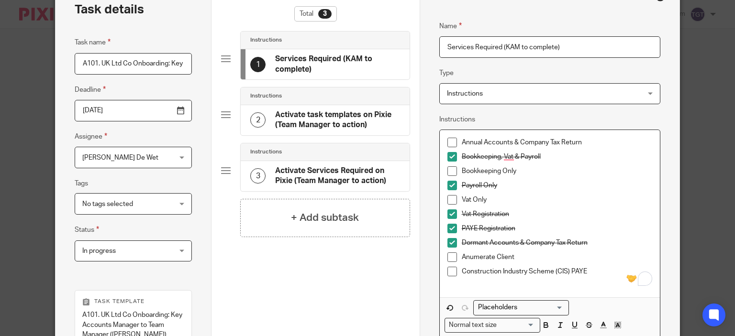
click at [448, 258] on span "To enrich screen reader interactions, please activate Accessibility in Grammarl…" at bounding box center [452, 258] width 10 height 10
click at [450, 270] on span "To enrich screen reader interactions, please activate Accessibility in Grammarl…" at bounding box center [452, 272] width 10 height 10
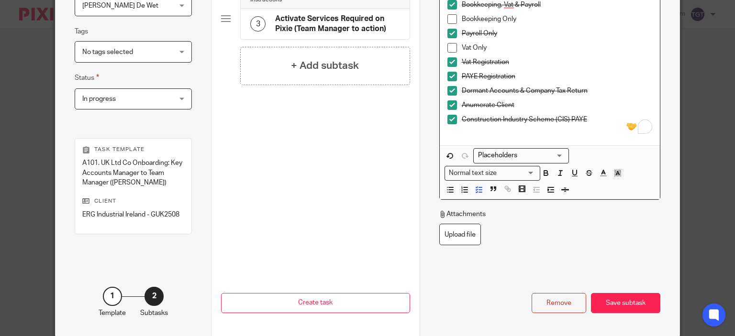
scroll to position [248, 0]
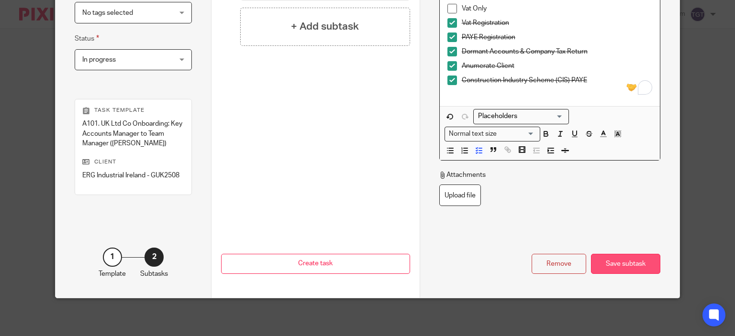
click at [615, 264] on div "Save subtask" at bounding box center [625, 264] width 69 height 21
